Goal: Navigation & Orientation: Find specific page/section

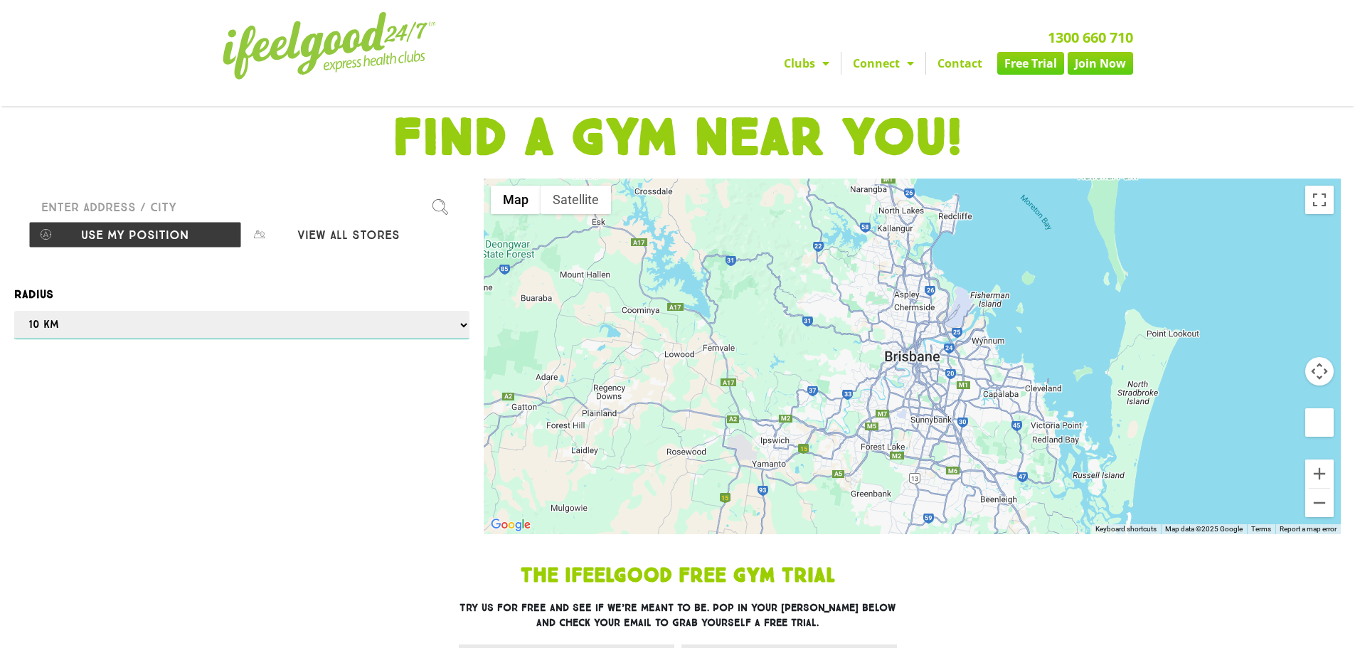
click at [162, 326] on select "Any 1 km 5 km 10 km 50 km 100 km 500 km" at bounding box center [241, 325] width 455 height 28
click at [202, 242] on button "Use my position" at bounding box center [134, 234] width 213 height 27
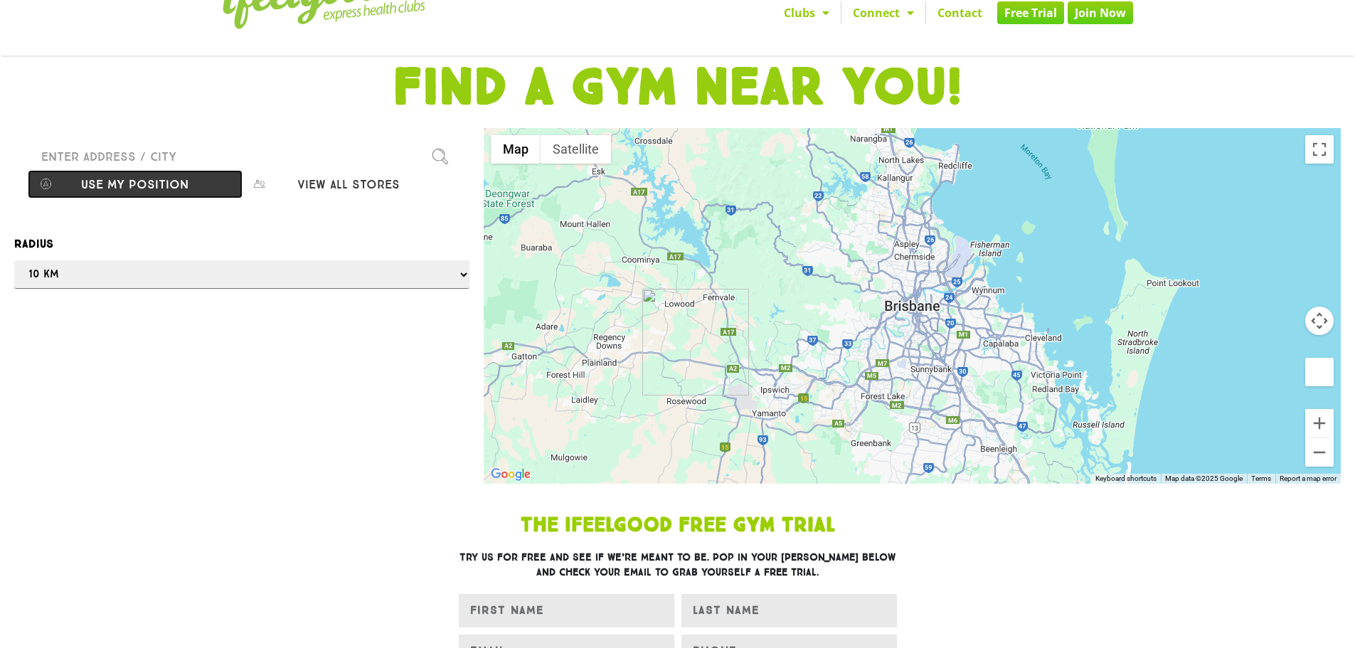
scroll to position [71, 0]
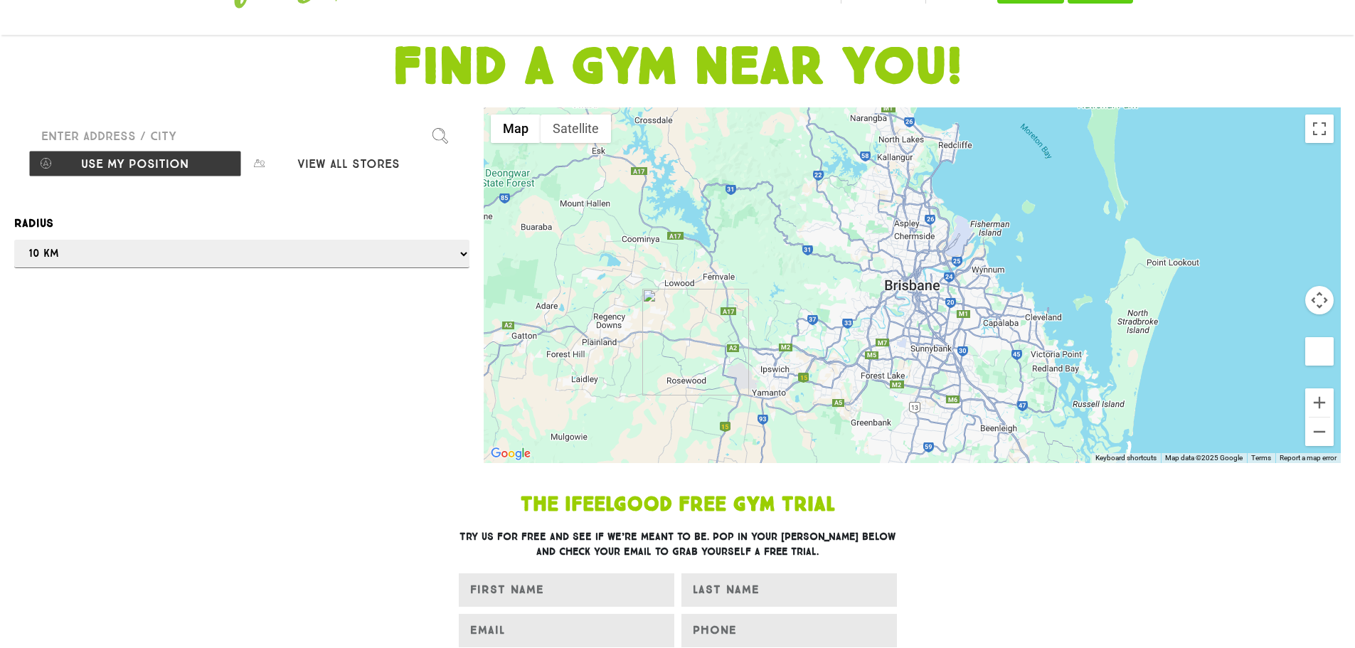
drag, startPoint x: 935, startPoint y: 356, endPoint x: 884, endPoint y: 359, distance: 50.6
click at [884, 359] on div at bounding box center [677, 324] width 1355 height 648
click at [1313, 398] on div at bounding box center [677, 324] width 1355 height 648
click at [346, 169] on div at bounding box center [677, 324] width 1355 height 648
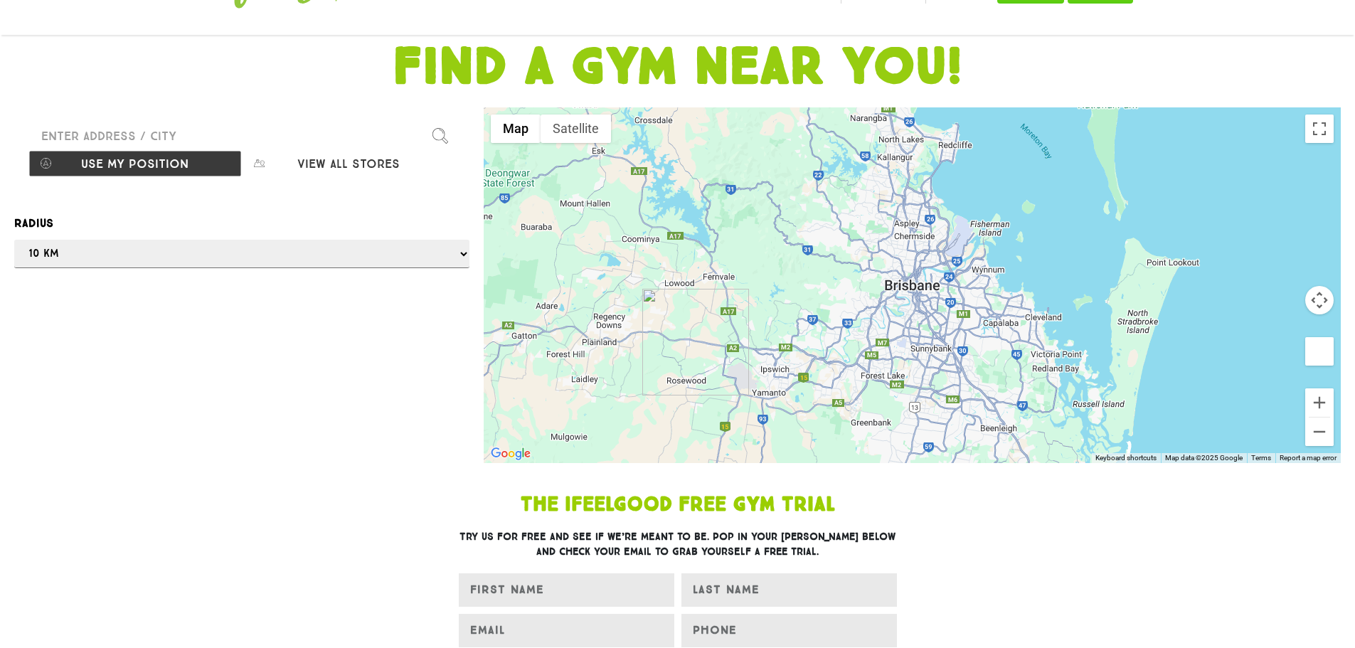
click at [201, 133] on div at bounding box center [677, 324] width 1355 height 648
click at [344, 160] on div at bounding box center [677, 324] width 1355 height 648
click at [341, 162] on button "View all stores" at bounding box center [348, 163] width 213 height 27
select select "selectall"
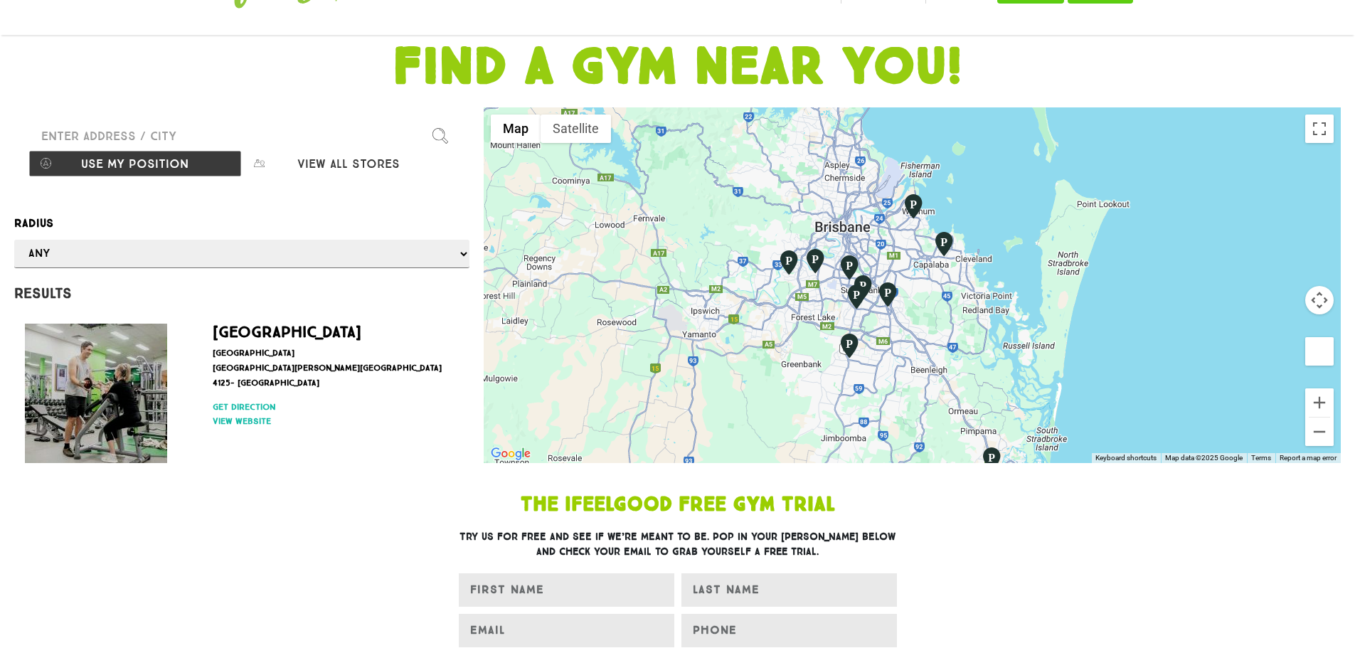
drag, startPoint x: 1007, startPoint y: 283, endPoint x: 983, endPoint y: 346, distance: 67.1
click at [983, 346] on div at bounding box center [912, 285] width 857 height 356
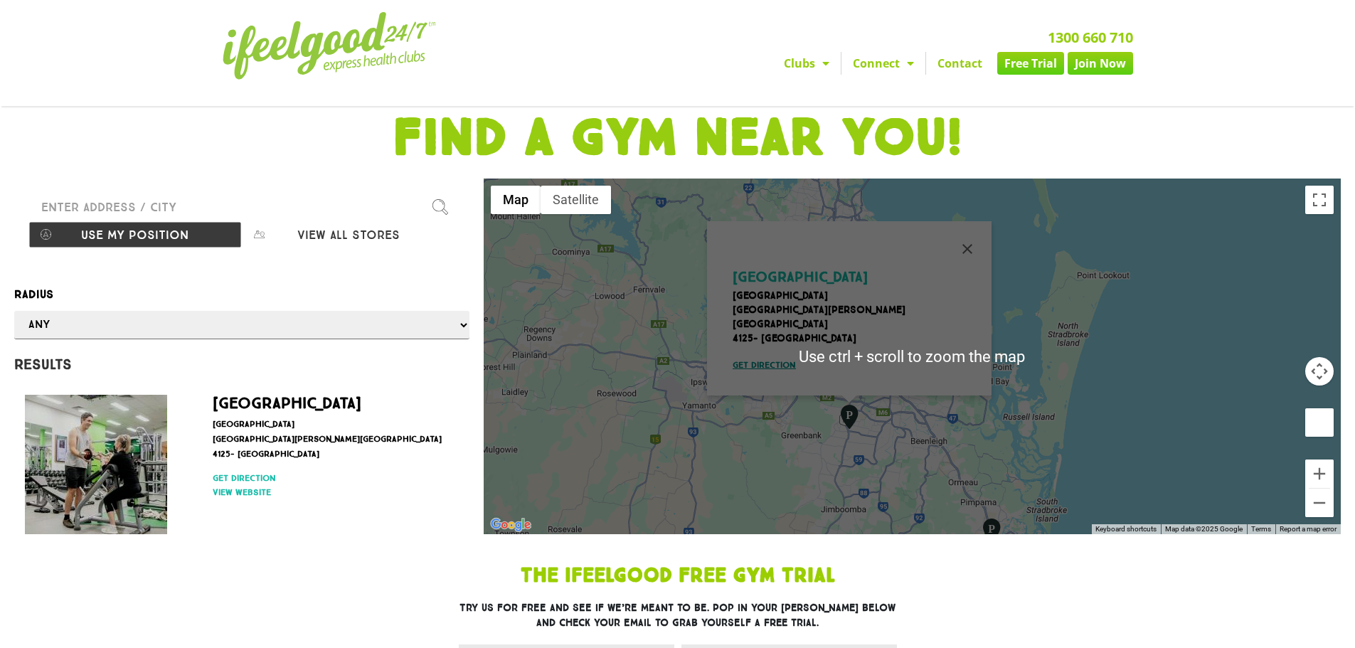
scroll to position [71, 0]
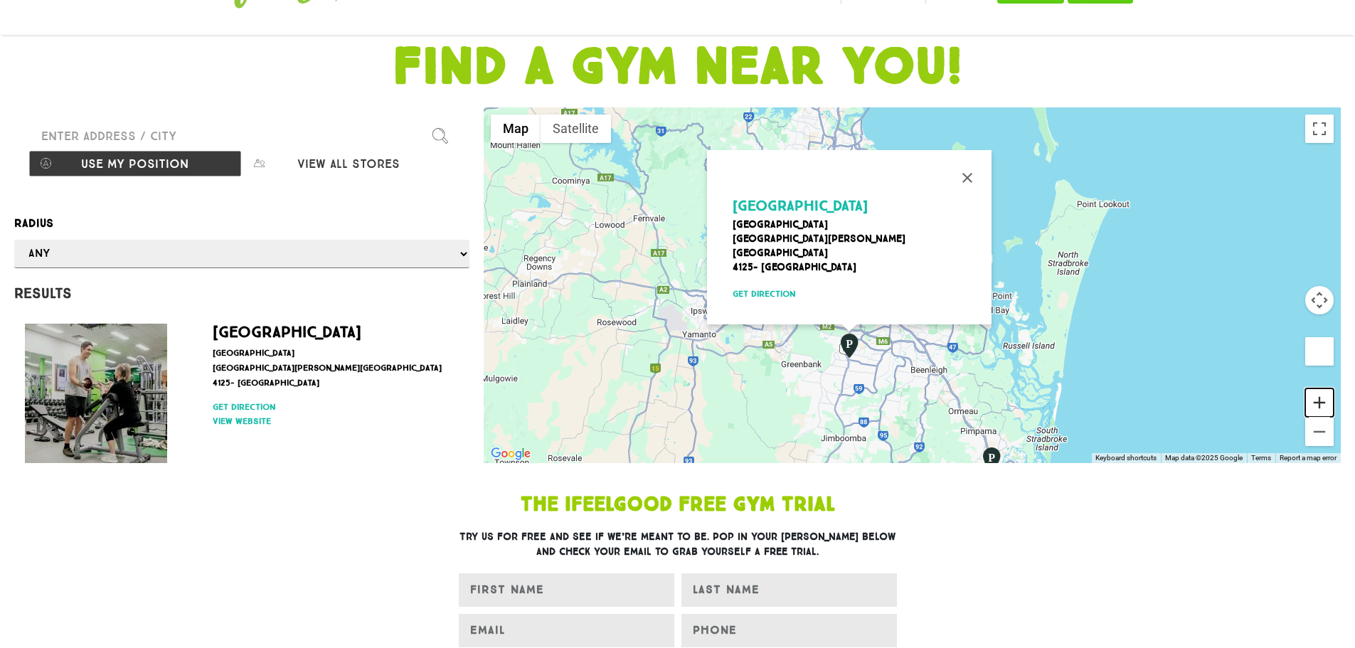
click at [1327, 399] on button "Zoom in" at bounding box center [1319, 402] width 28 height 28
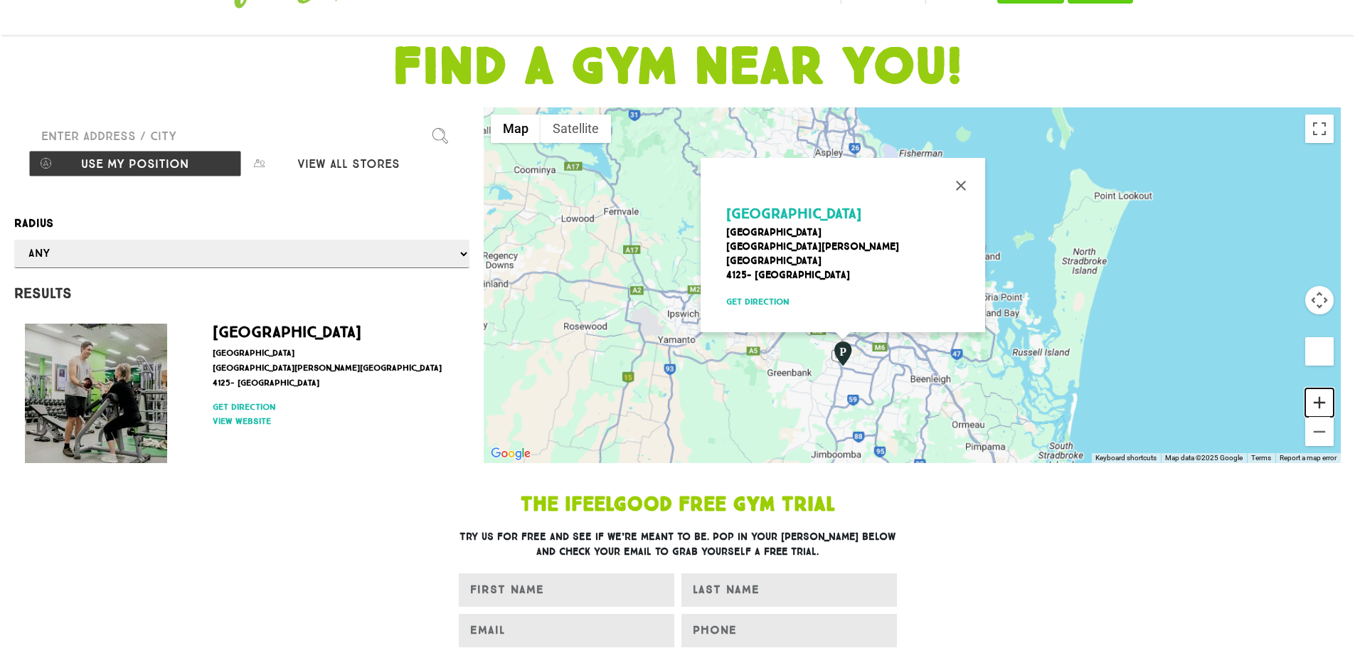
click at [1324, 399] on button "Zoom in" at bounding box center [1319, 402] width 28 height 28
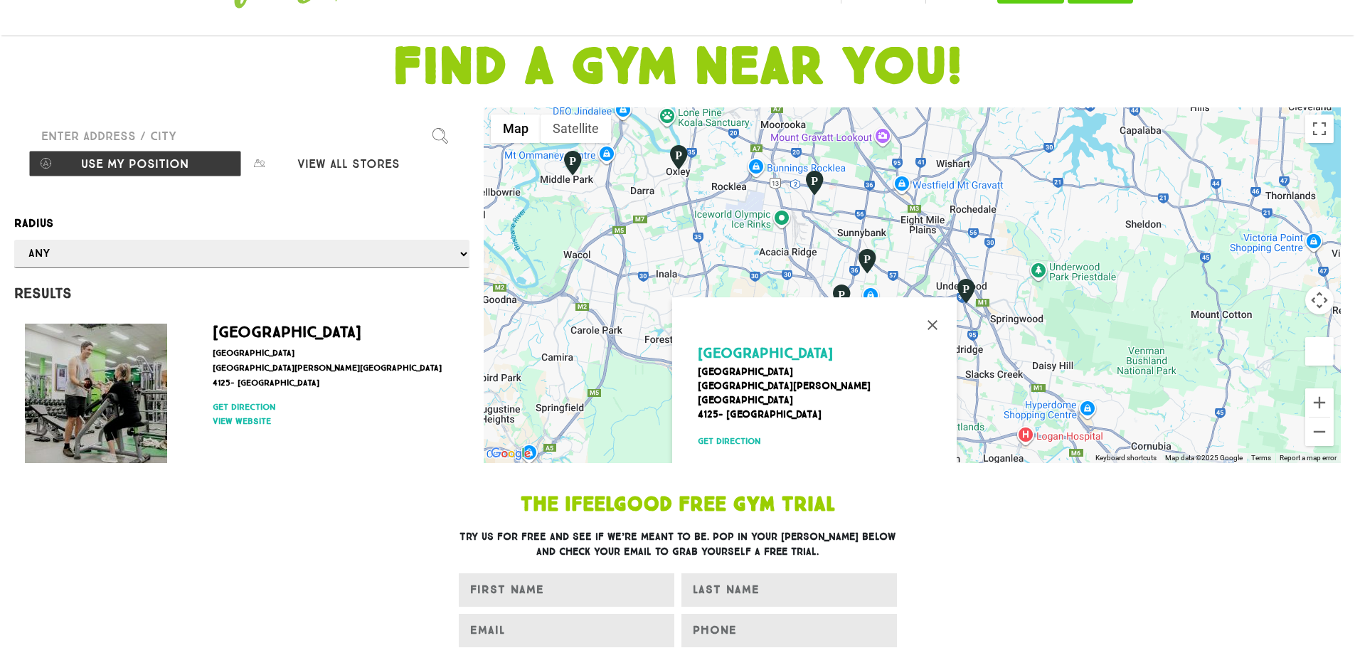
drag, startPoint x: 895, startPoint y: 344, endPoint x: 1052, endPoint y: 249, distance: 183.8
click at [1052, 249] on div "Park Ridge Mount Lindesay Highway 3732 Park Ridge -Logan City 4125- Australia G…" at bounding box center [912, 285] width 857 height 356
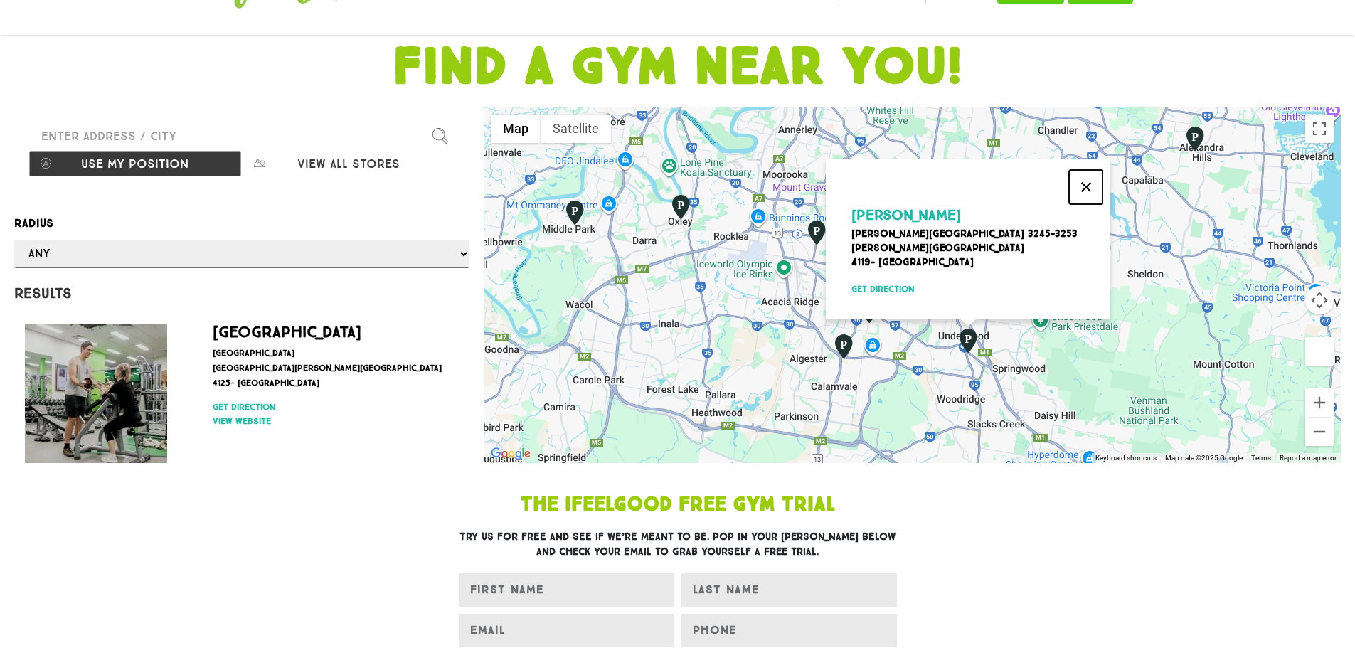
click at [1090, 176] on button "Close" at bounding box center [1086, 187] width 34 height 34
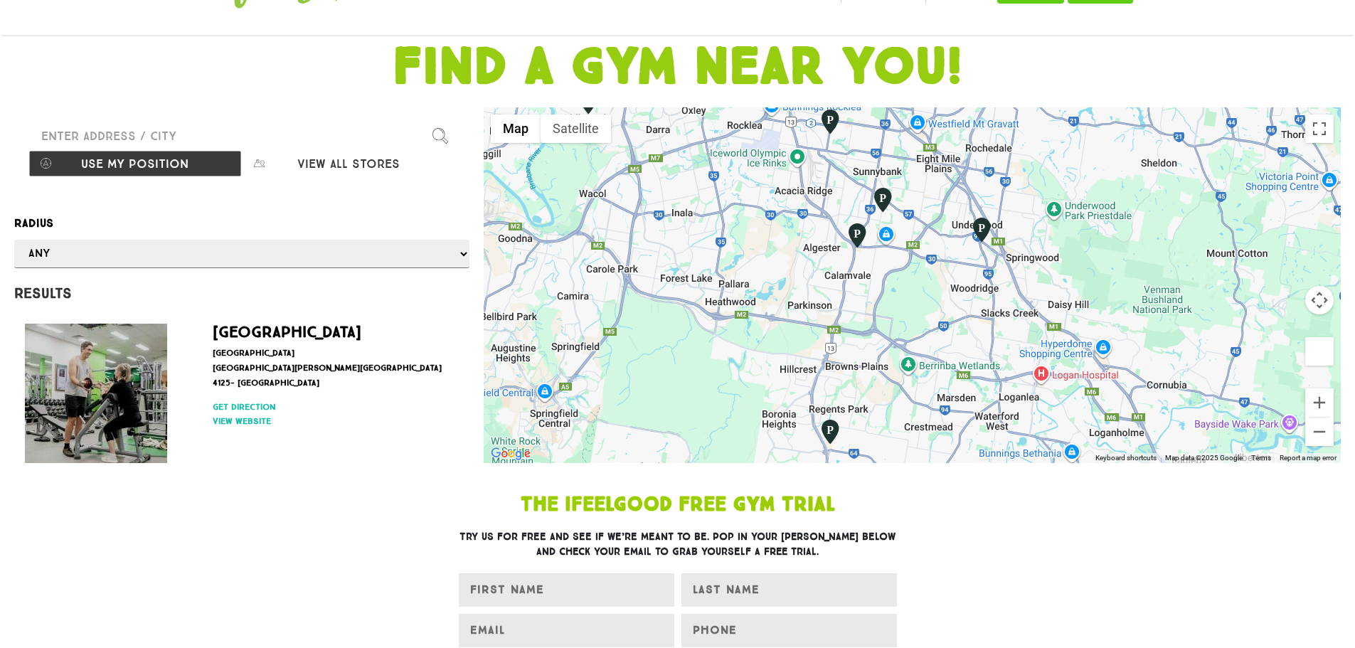
drag, startPoint x: 1136, startPoint y: 356, endPoint x: 1149, endPoint y: 245, distance: 111.8
click at [1149, 245] on div at bounding box center [912, 285] width 857 height 356
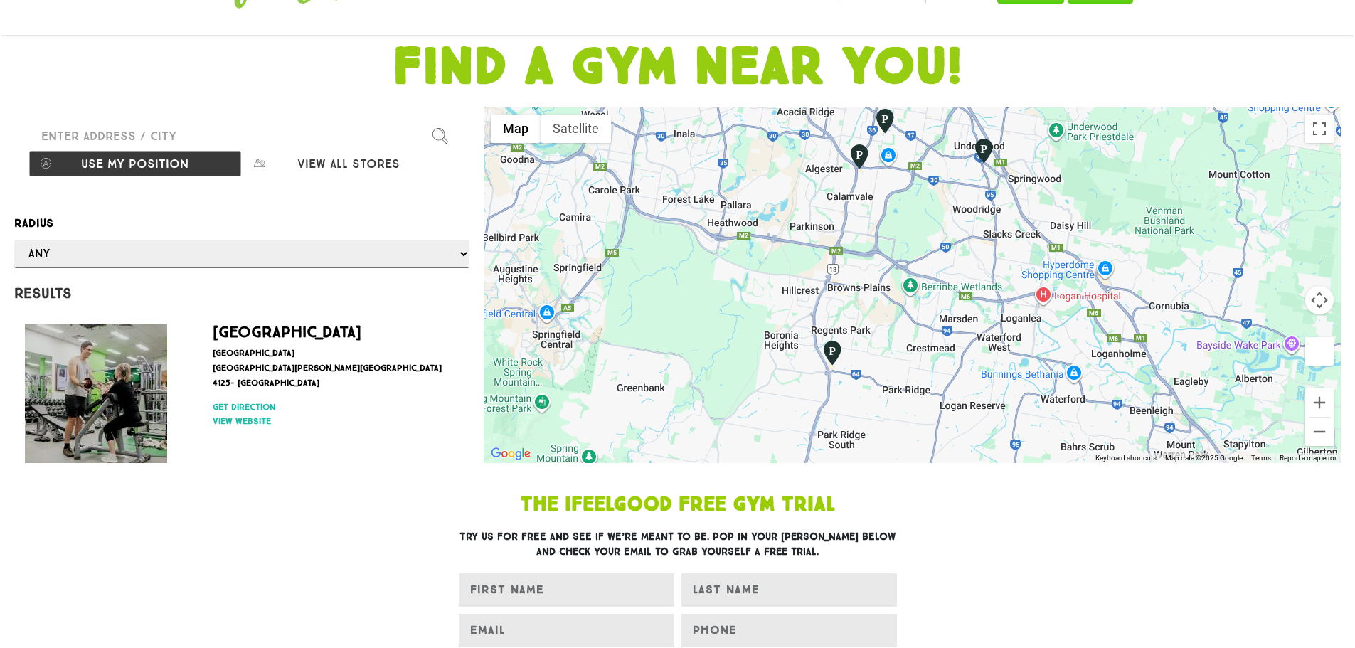
drag, startPoint x: 1118, startPoint y: 333, endPoint x: 1127, endPoint y: 223, distance: 110.6
click at [1128, 220] on div at bounding box center [912, 285] width 857 height 356
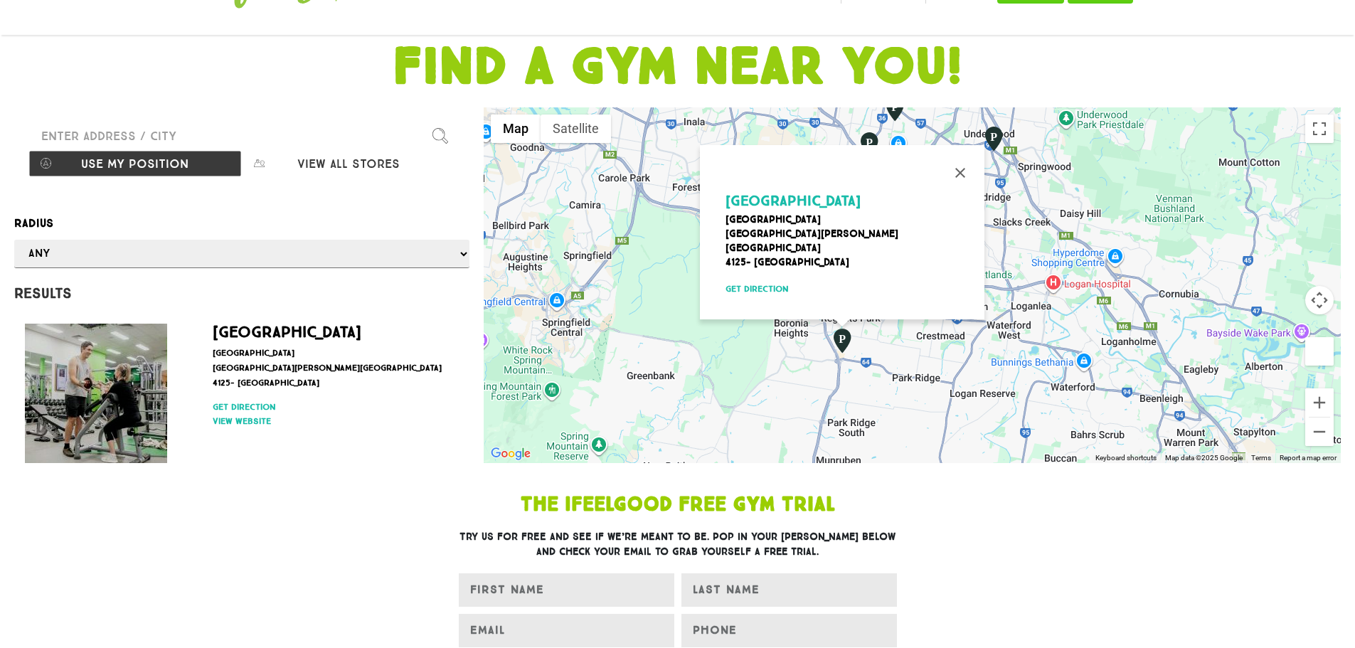
click at [1104, 313] on div "Park Ridge Mount Lindesay Highway 3732 Park Ridge -Logan City 4125- Australia G…" at bounding box center [912, 285] width 857 height 356
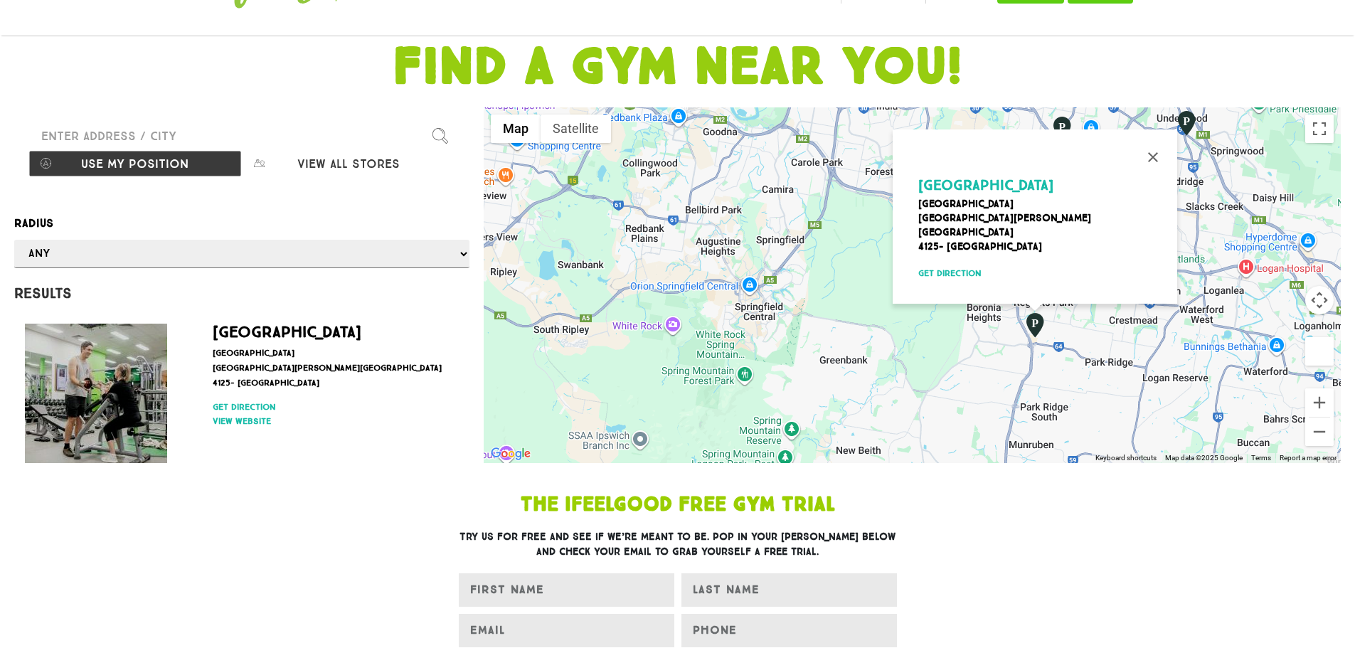
drag, startPoint x: 846, startPoint y: 380, endPoint x: 1041, endPoint y: 363, distance: 195.6
click at [1041, 363] on div "Park Ridge Mount Lindesay Highway 3732 Park Ridge -Logan City 4125- Australia G…" at bounding box center [912, 285] width 857 height 356
click at [1156, 164] on button "Close" at bounding box center [1153, 157] width 34 height 34
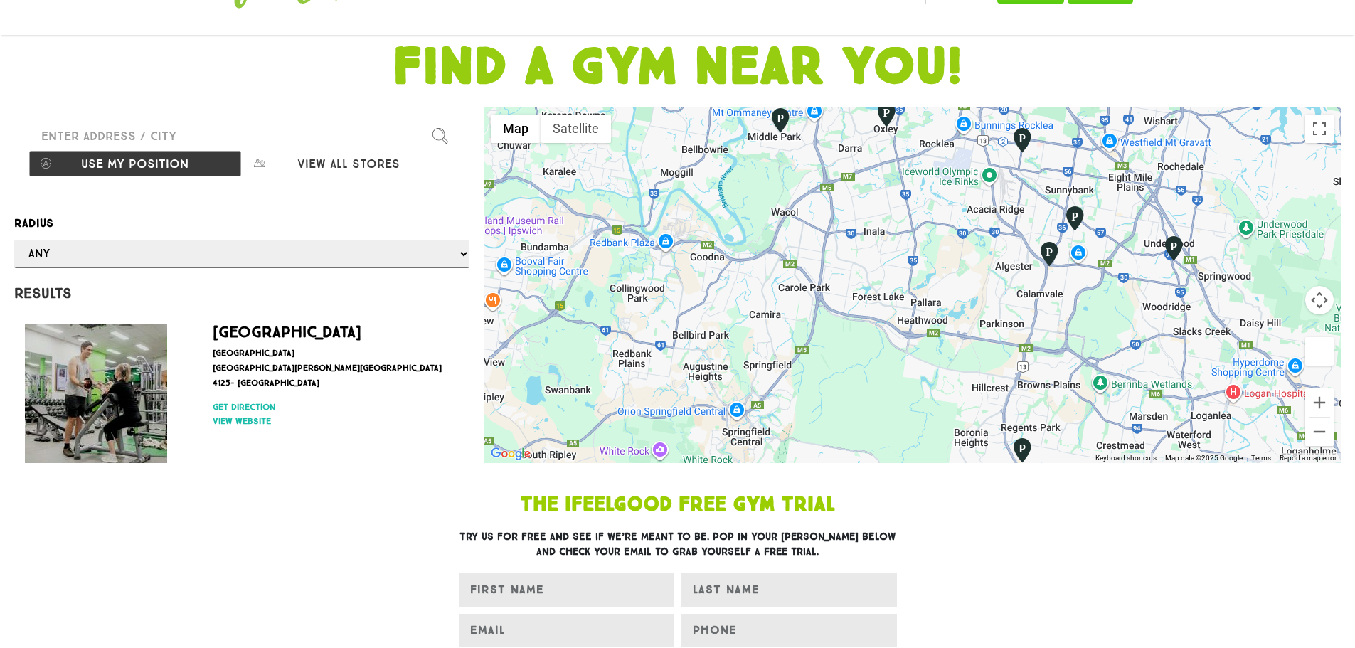
drag, startPoint x: 925, startPoint y: 271, endPoint x: 910, endPoint y: 400, distance: 129.6
click at [910, 400] on div at bounding box center [912, 285] width 857 height 356
click at [133, 135] on input "Please enter a valid address" at bounding box center [241, 136] width 427 height 28
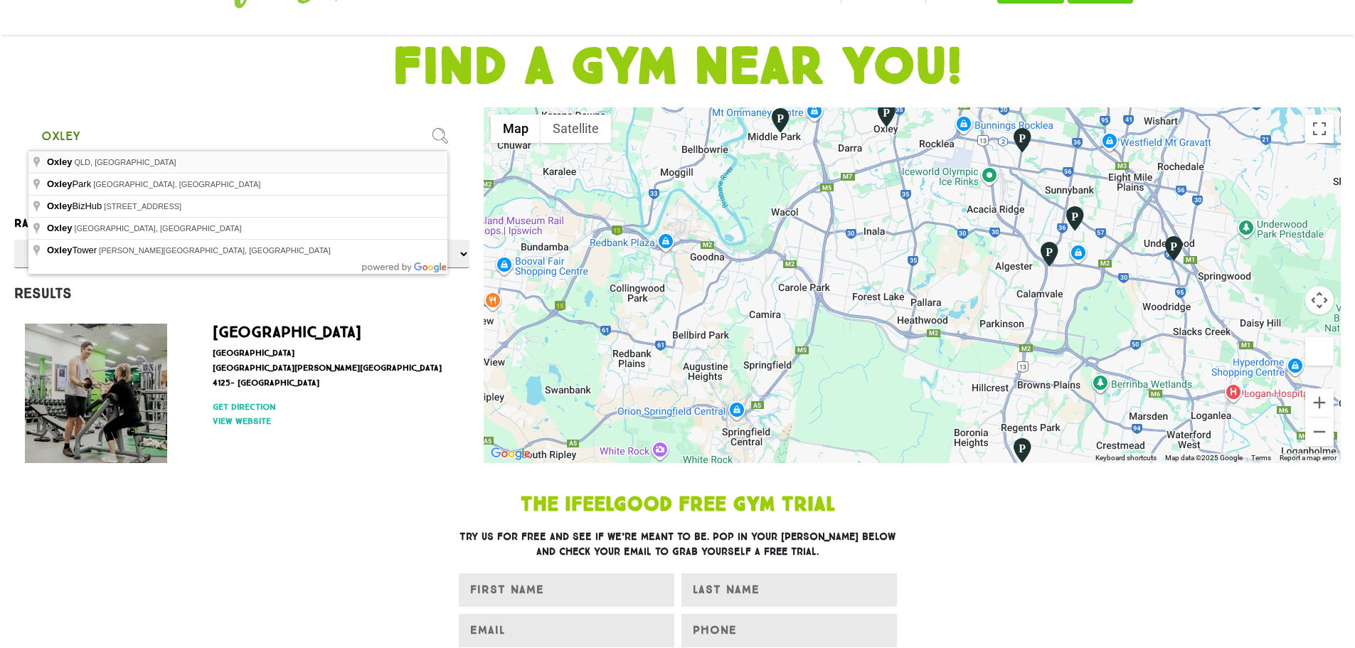
type input "Oxley QLD, Australia"
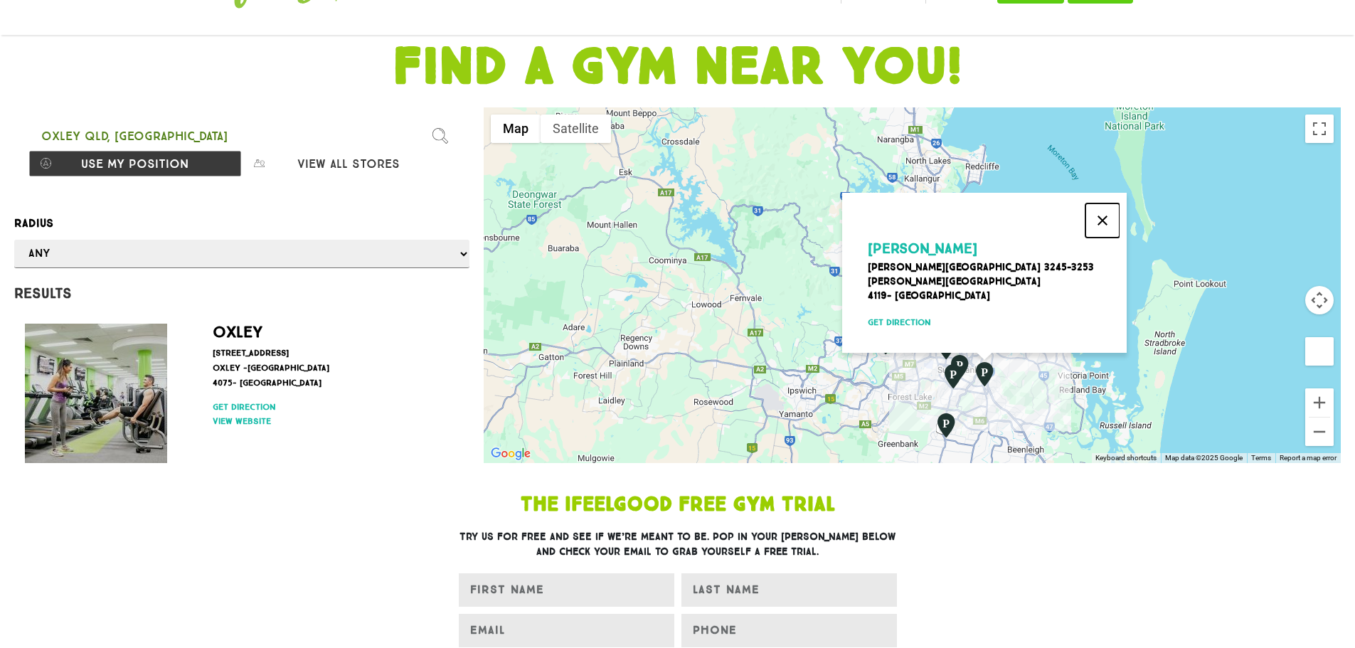
click at [1105, 208] on button "Close" at bounding box center [1102, 220] width 34 height 34
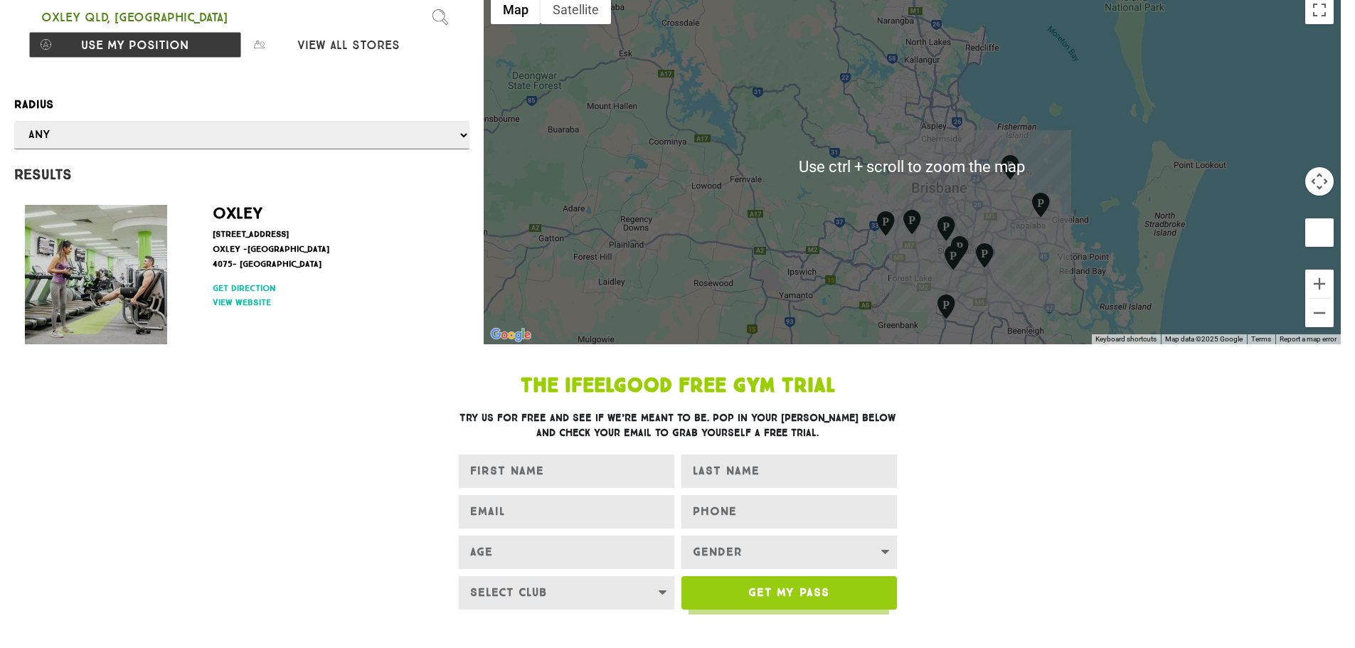
scroll to position [213, 0]
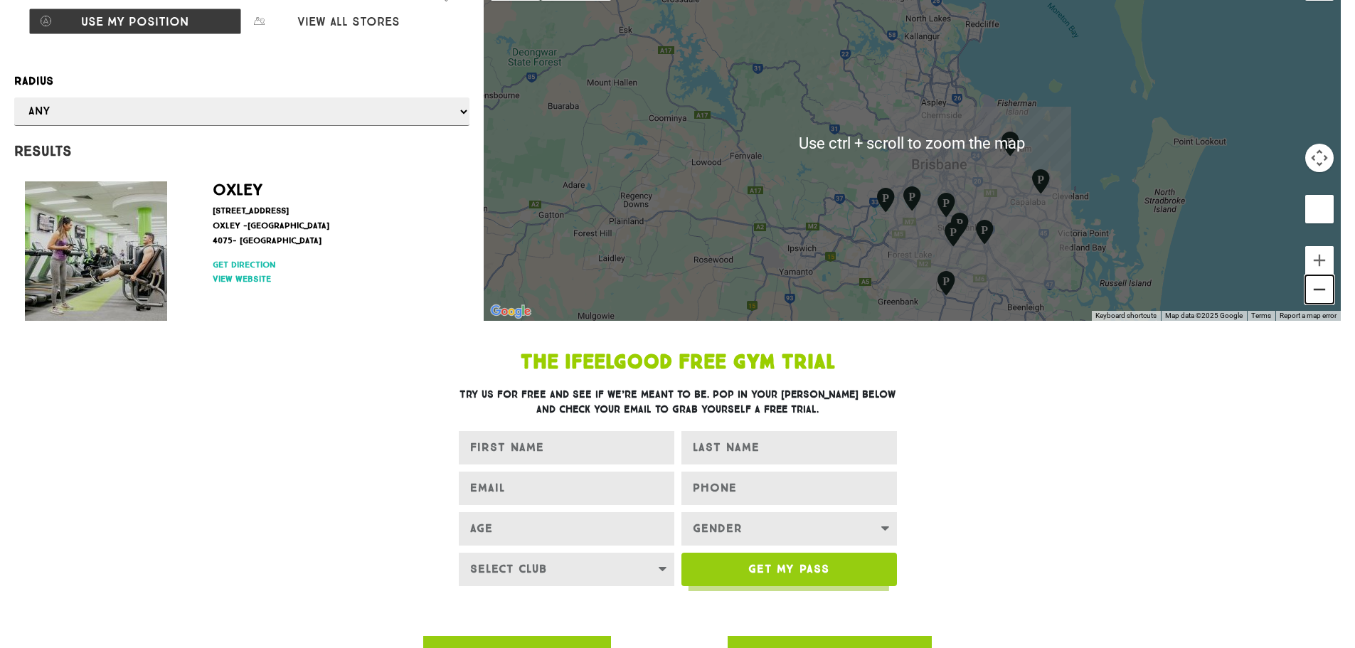
click at [1319, 299] on button "Zoom out" at bounding box center [1319, 289] width 28 height 28
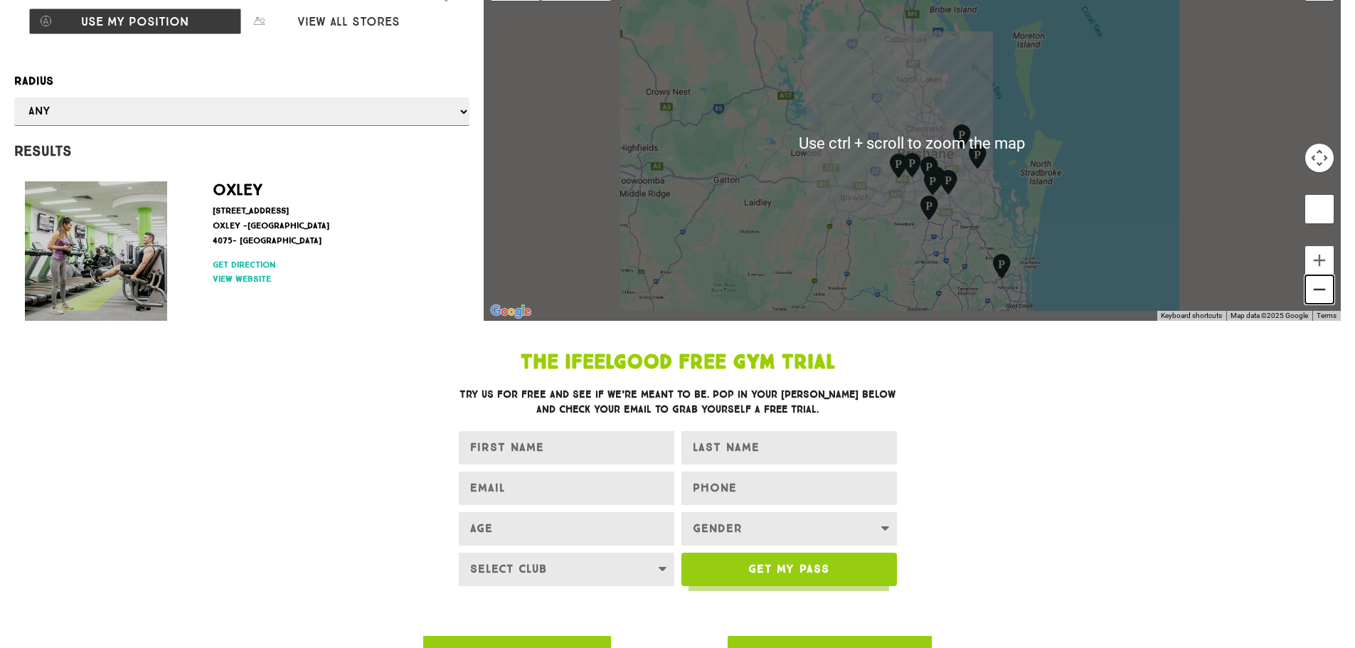
click at [1321, 294] on button "Zoom out" at bounding box center [1319, 289] width 28 height 28
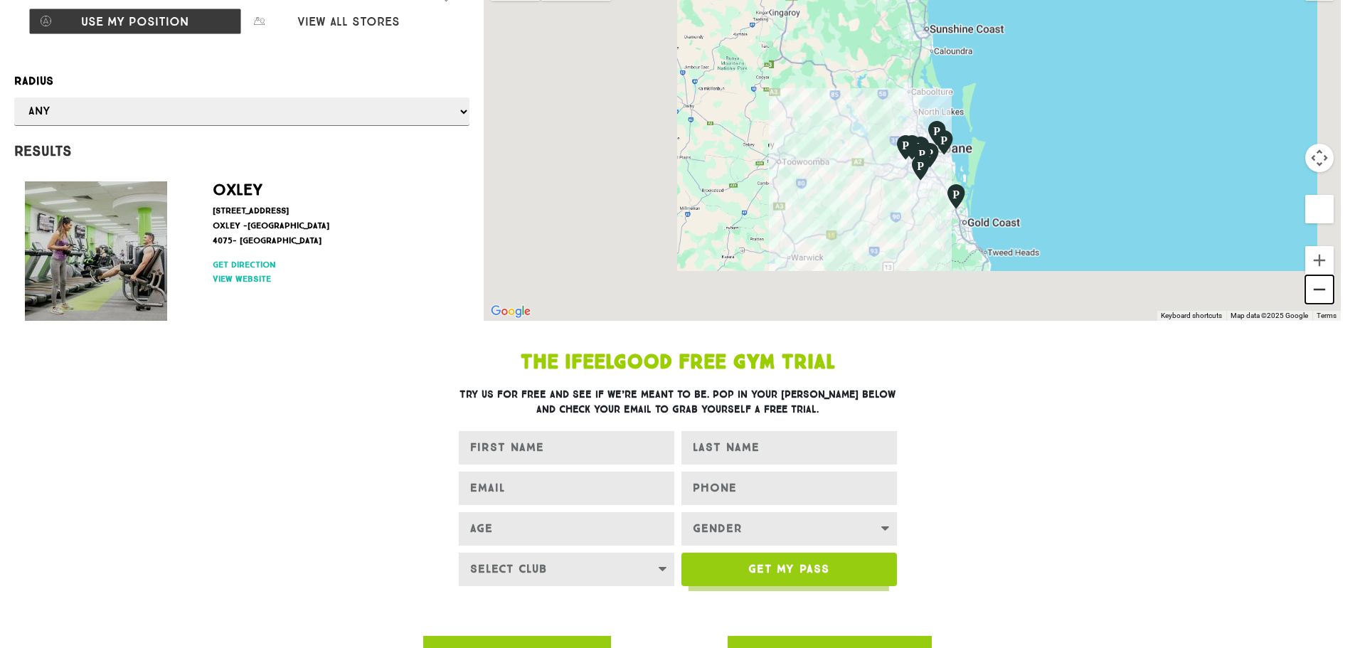
click at [1321, 293] on button "Zoom out" at bounding box center [1319, 289] width 28 height 28
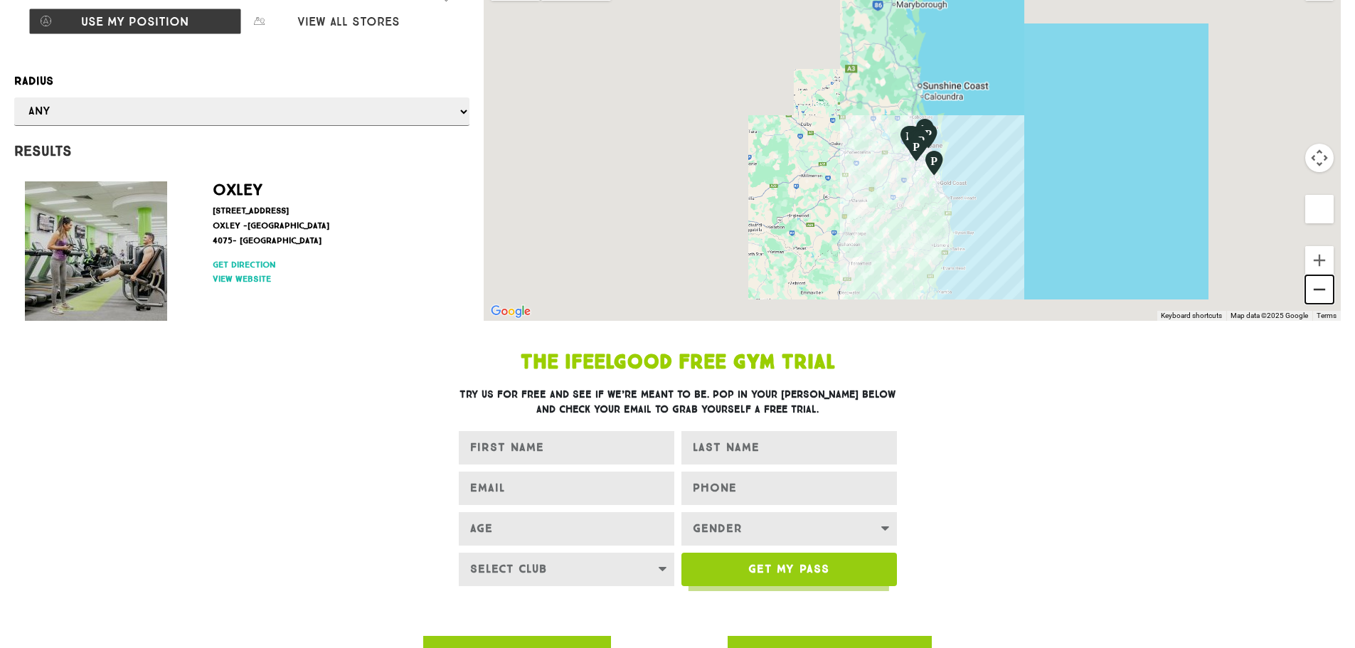
click at [1321, 293] on button "Zoom out" at bounding box center [1319, 289] width 28 height 28
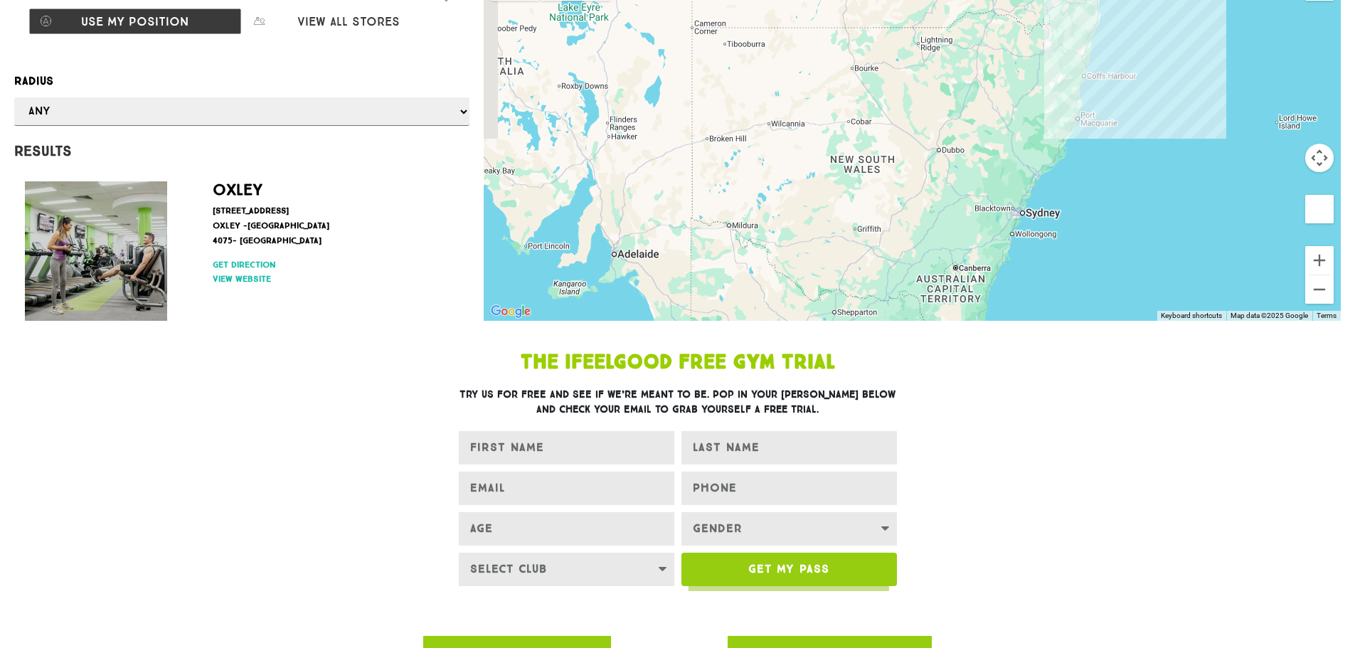
drag, startPoint x: 1069, startPoint y: 211, endPoint x: 1237, endPoint y: 34, distance: 243.5
click at [1237, 34] on div at bounding box center [912, 143] width 857 height 356
click at [1320, 294] on button "Zoom out" at bounding box center [1319, 289] width 28 height 28
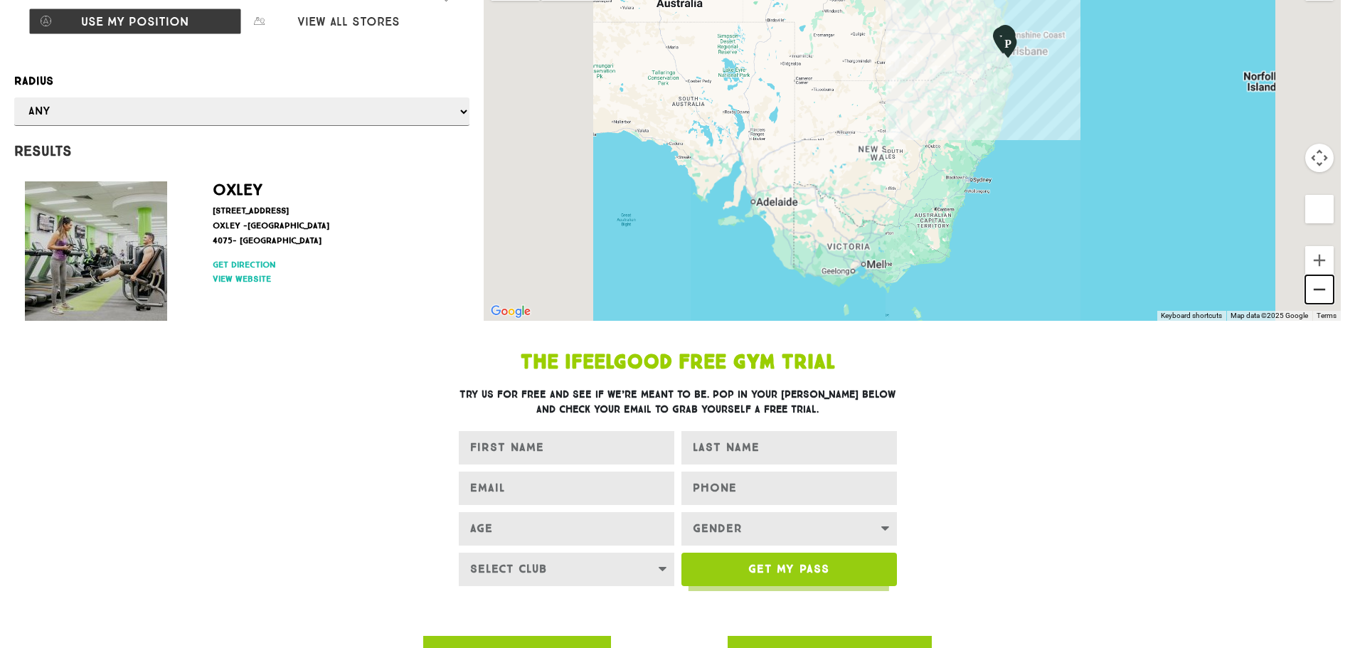
click at [1320, 294] on button "Zoom out" at bounding box center [1319, 289] width 28 height 28
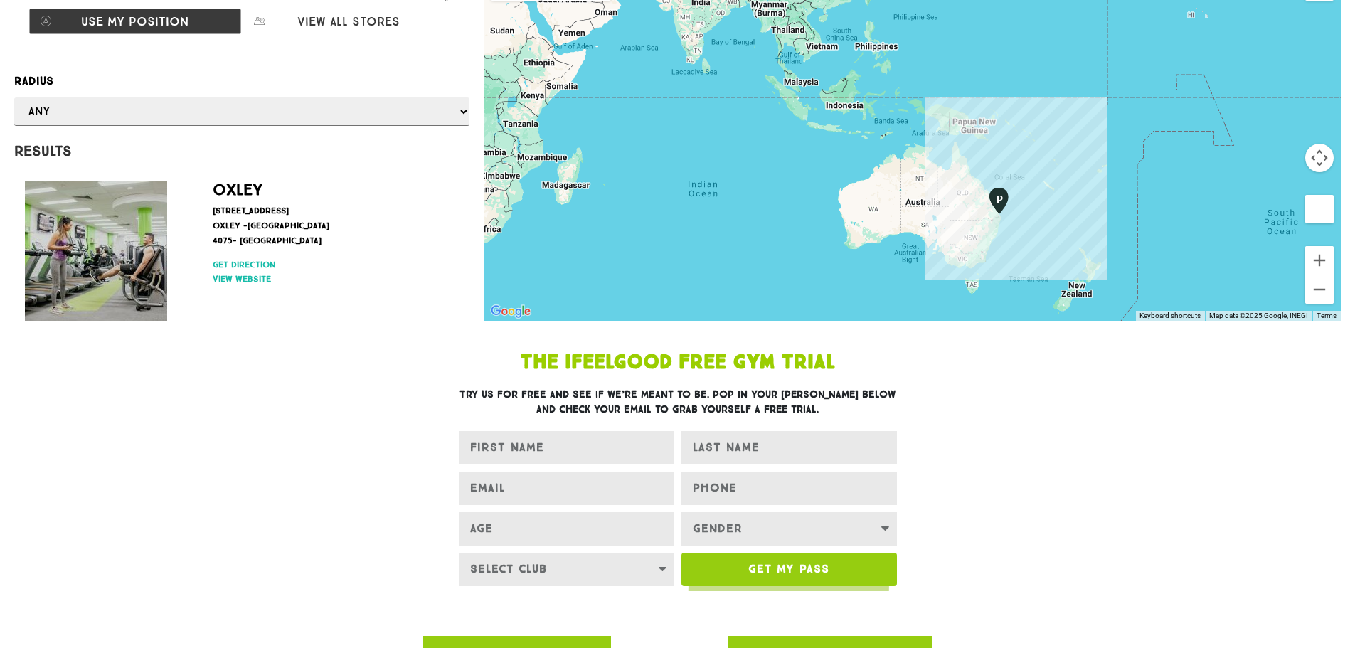
drag, startPoint x: 1048, startPoint y: 142, endPoint x: 1115, endPoint y: 238, distance: 116.0
click at [1115, 238] on div at bounding box center [912, 143] width 857 height 356
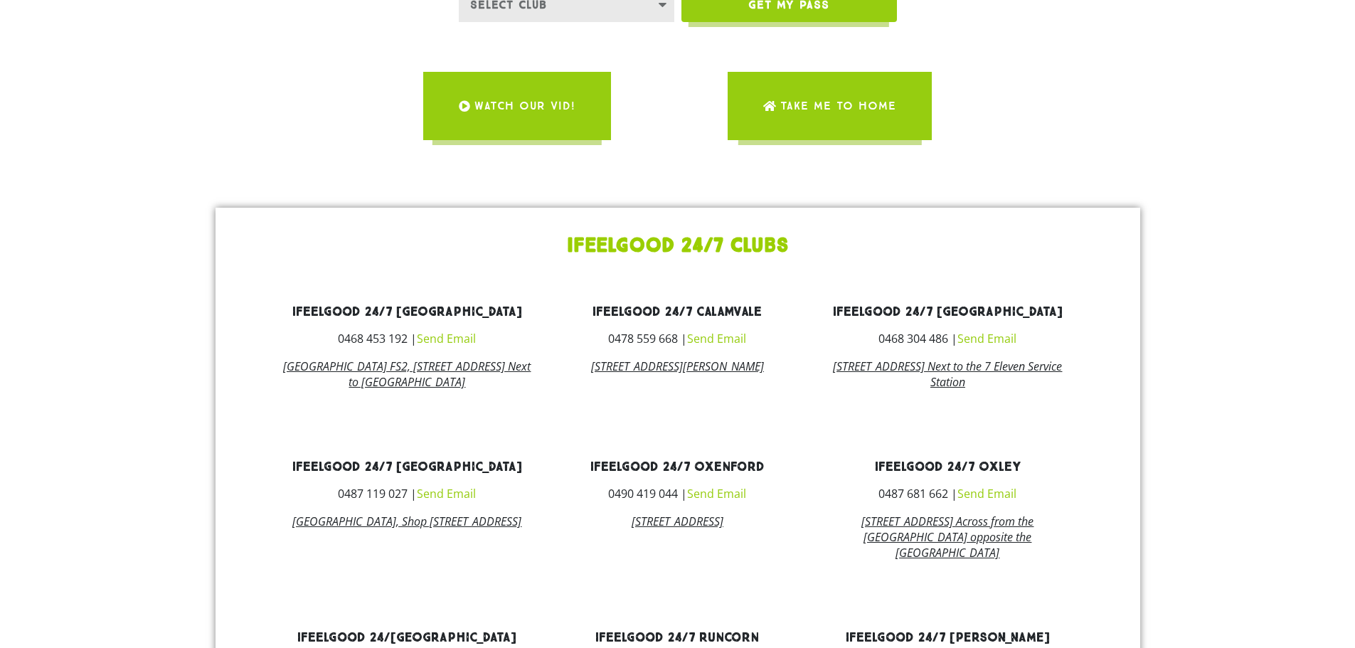
scroll to position [782, 0]
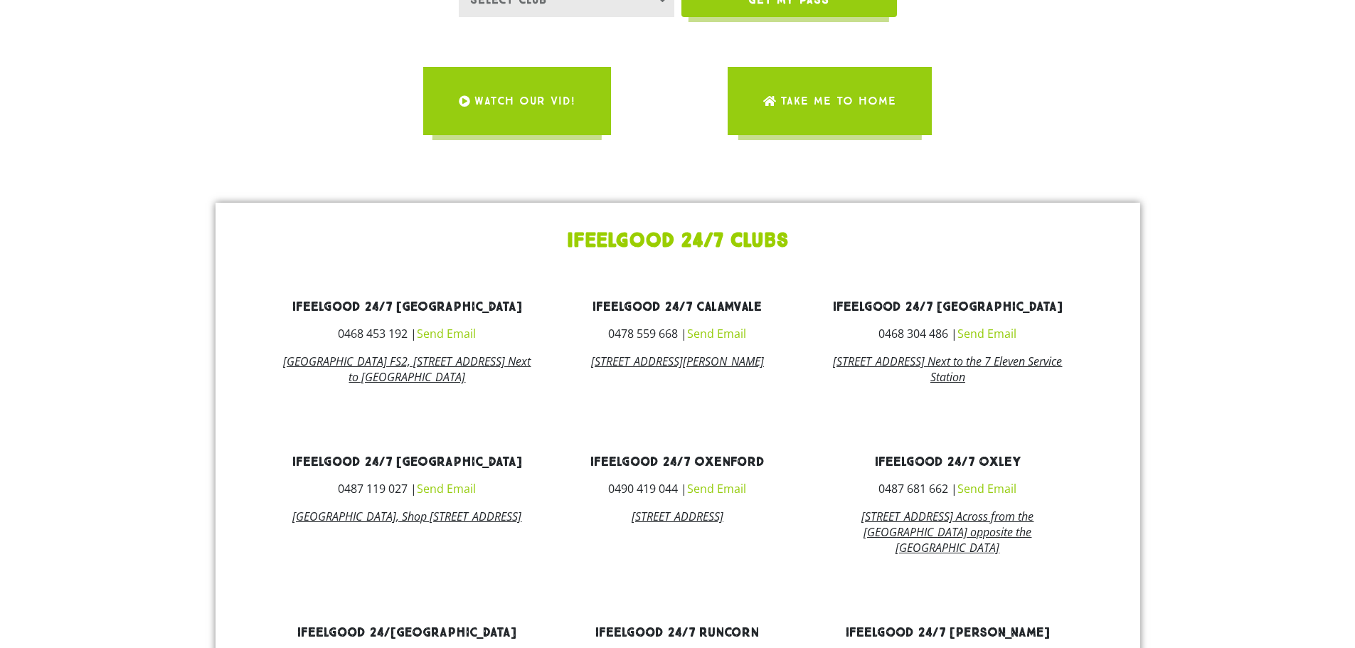
click at [958, 543] on link "[STREET_ADDRESS] Across from the [GEOGRAPHIC_DATA] opposite the [GEOGRAPHIC_DAT…" at bounding box center [947, 532] width 172 height 47
